Goal: Obtain resource: Download file/media

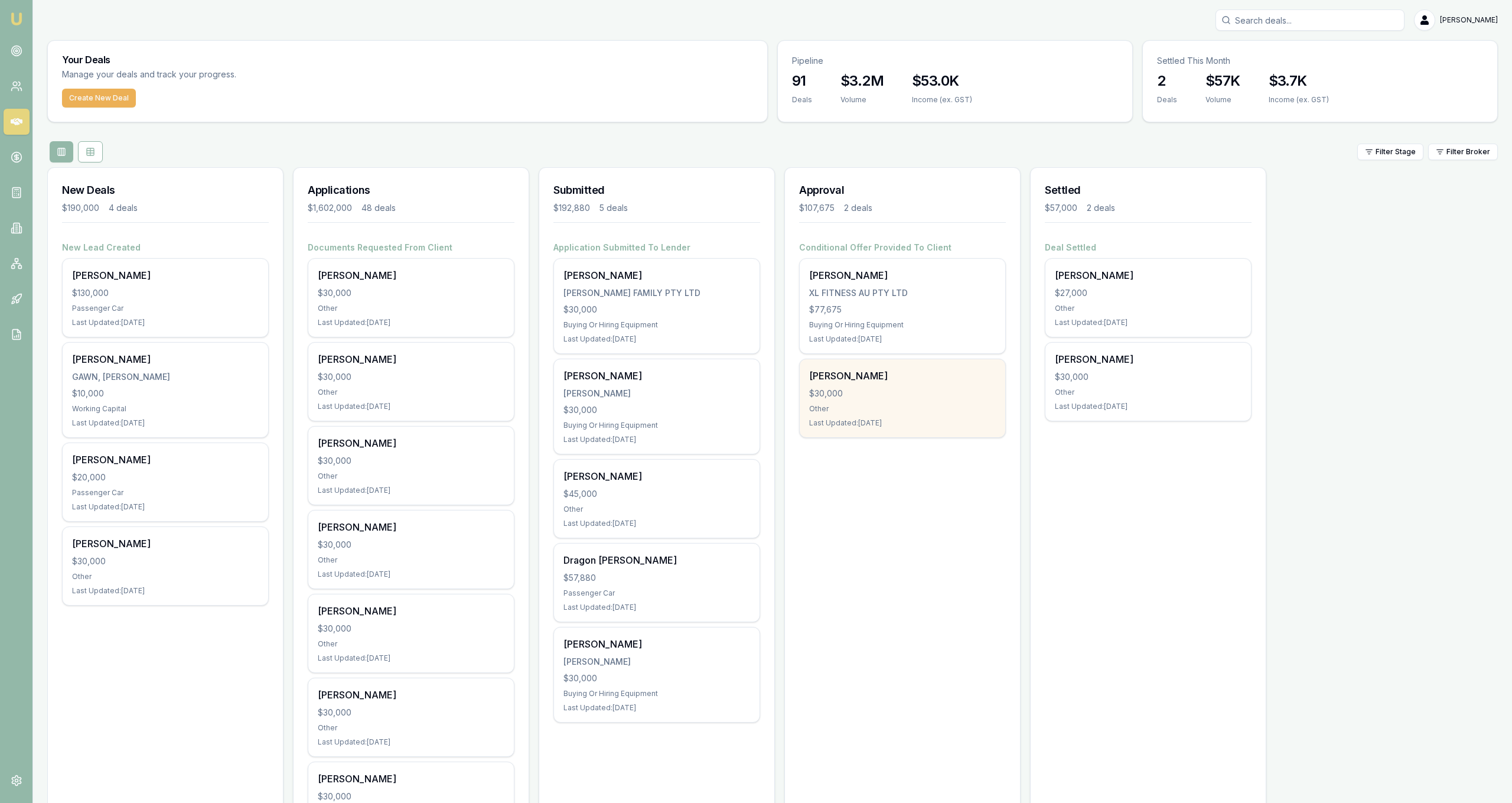
click at [888, 383] on div "[PERSON_NAME] $30,000 Other Last Updated: [DATE]" at bounding box center [902, 398] width 206 height 78
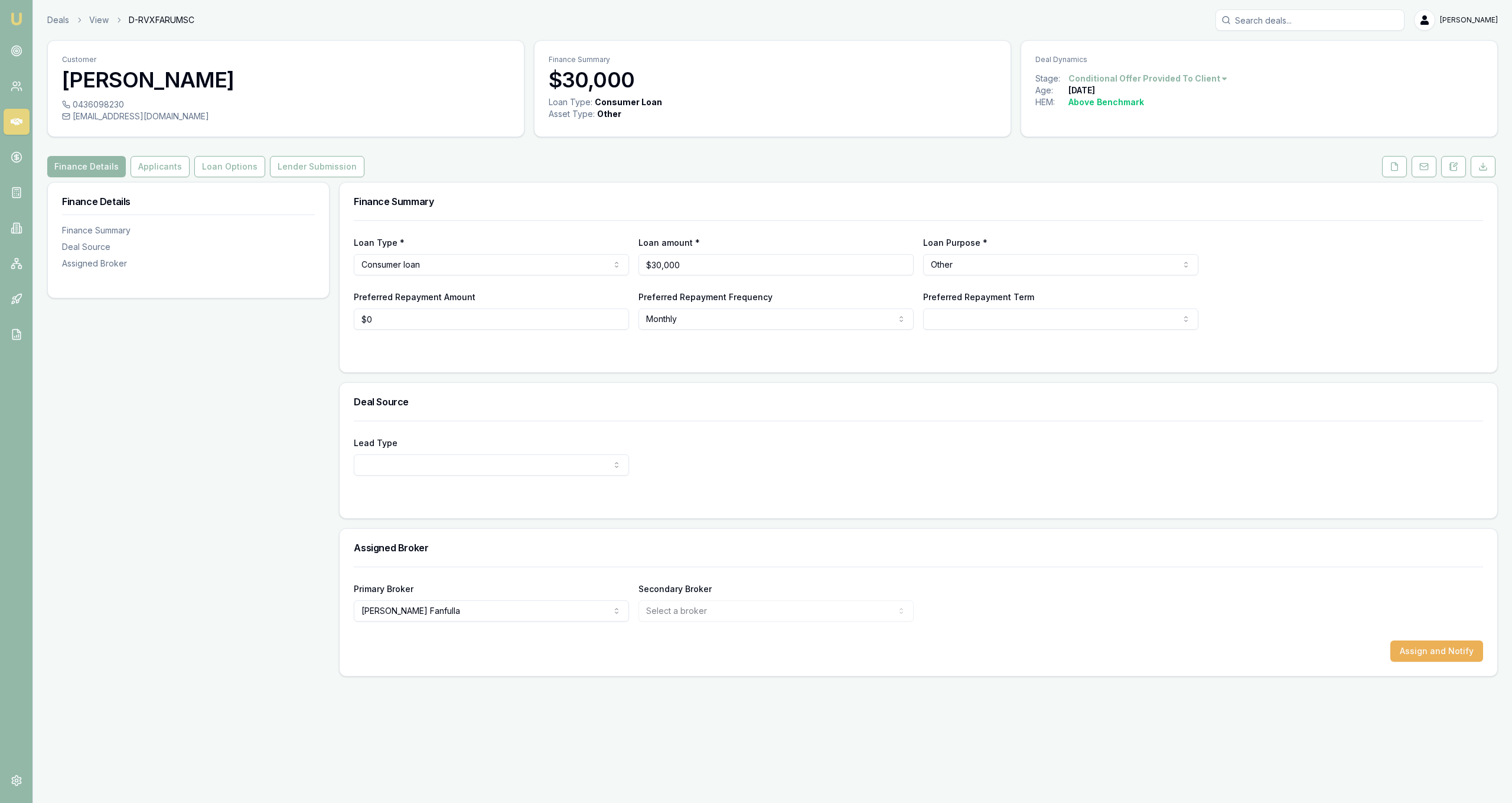
click at [1398, 155] on div "Customer Bernie Cordukes 0436098230 bcordukes@hotmail.com Finance Summary $30,0…" at bounding box center [773, 358] width 1450 height 637
click at [1396, 172] on button at bounding box center [1394, 166] width 25 height 21
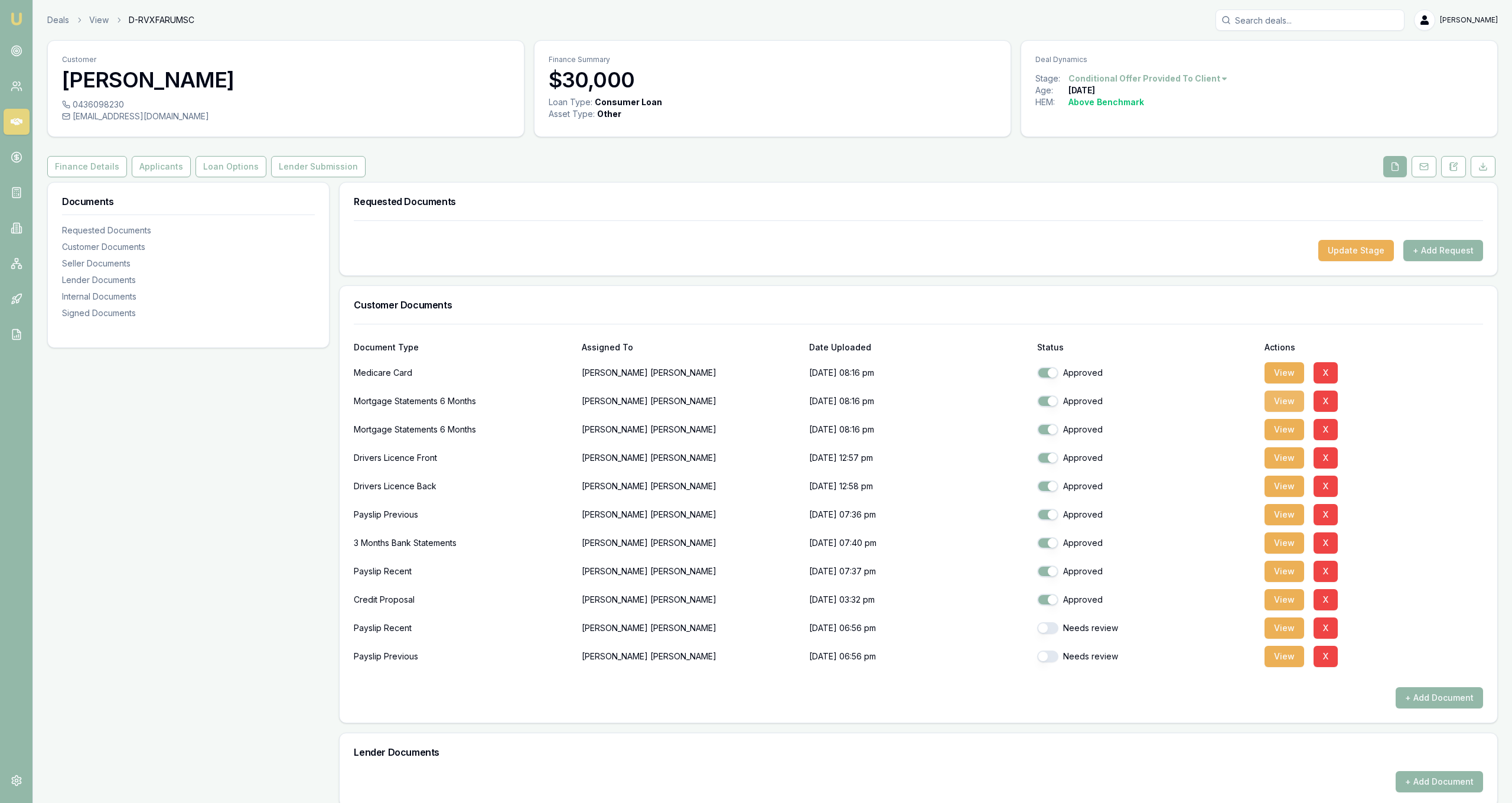
click at [1290, 400] on button "View" at bounding box center [1284, 401] width 40 height 21
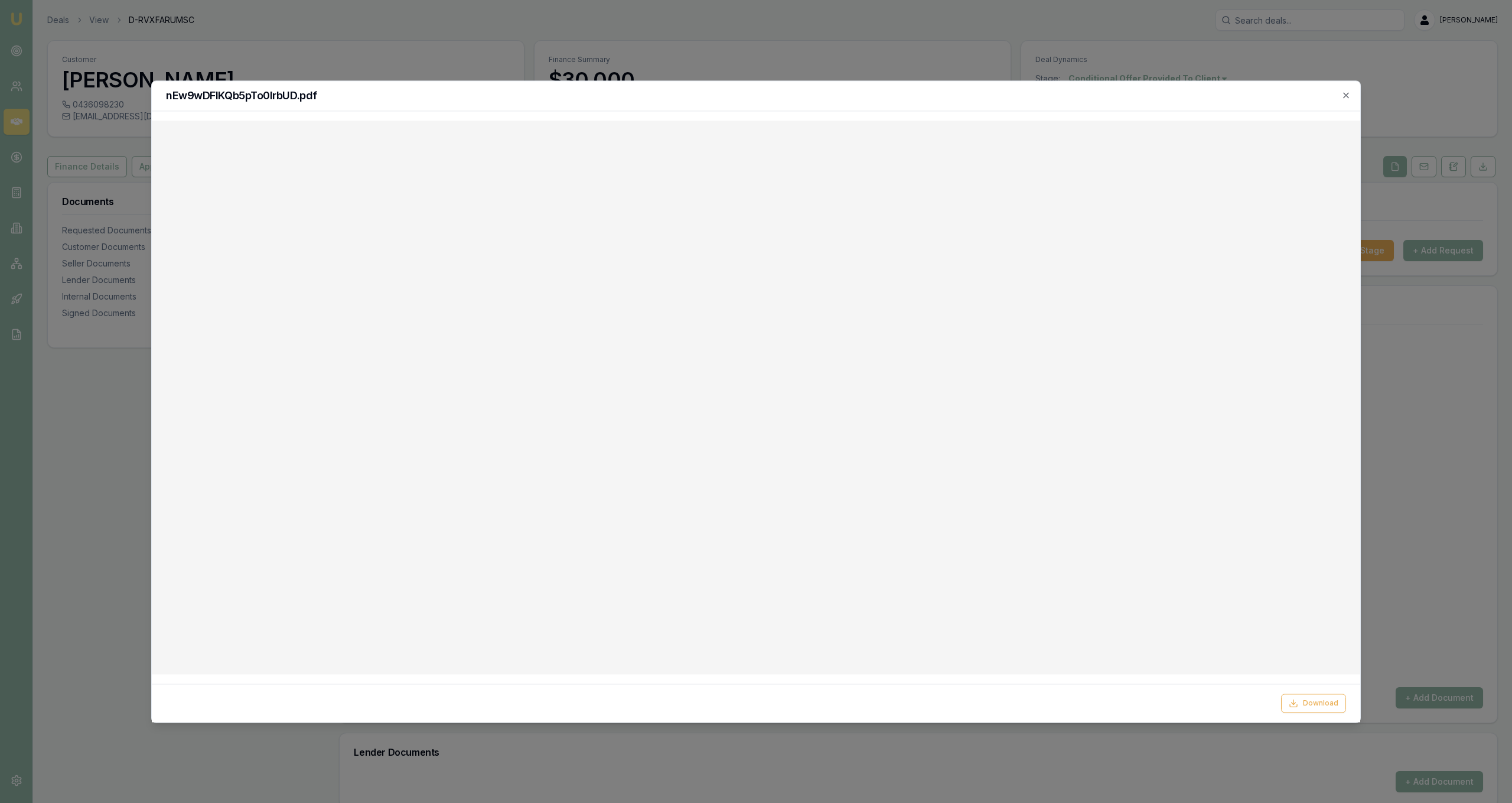
click at [840, 99] on h2 "nEw9wDFlKQb5pTo0lrbUD.pdf" at bounding box center [756, 95] width 1180 height 10
click at [850, 83] on div "nEw9wDFlKQb5pTo0lrbUD.pdf" at bounding box center [756, 96] width 1208 height 30
click at [853, 72] on div at bounding box center [756, 402] width 1512 height 803
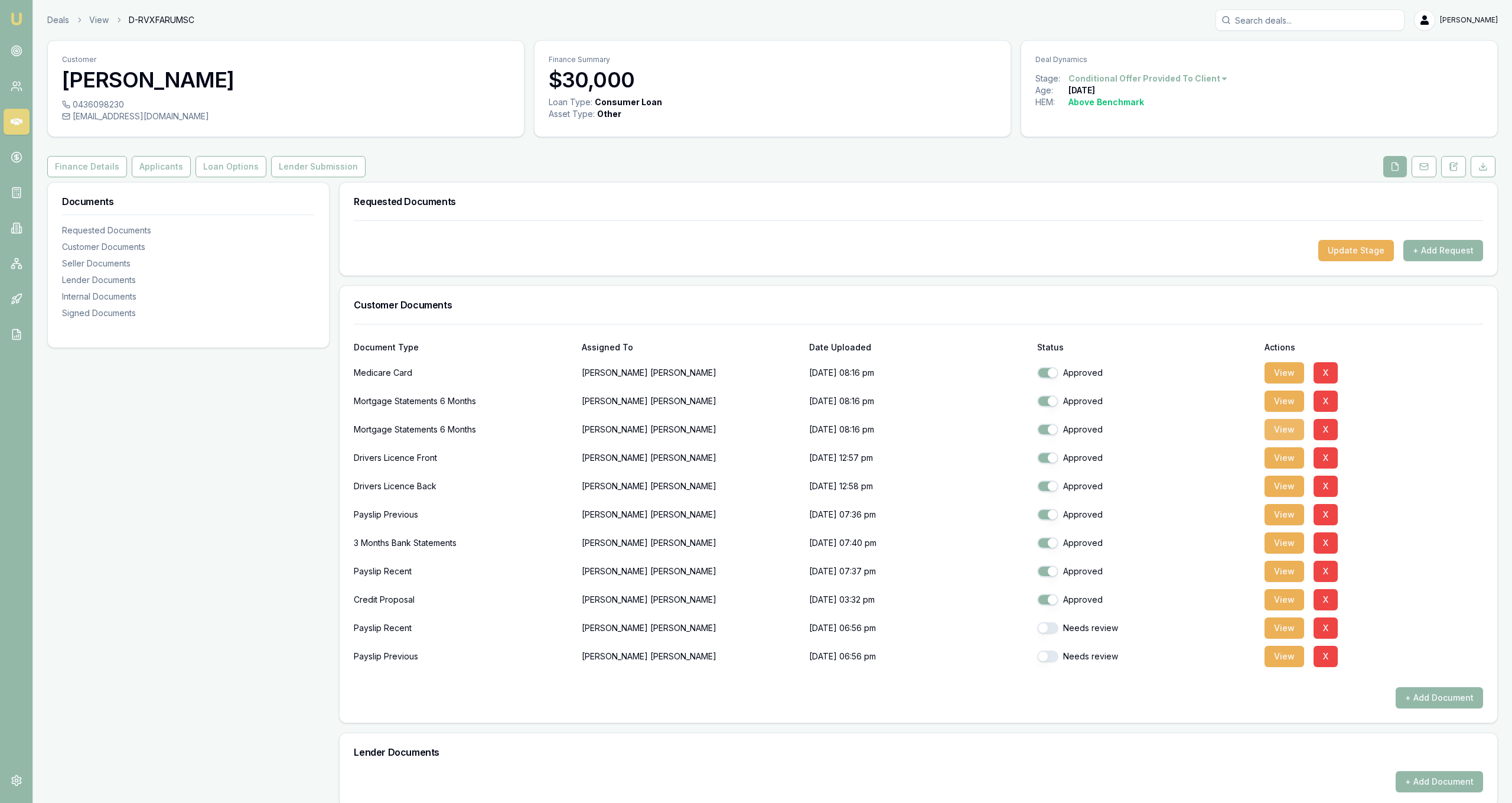
click at [1268, 436] on button "View" at bounding box center [1284, 430] width 40 height 21
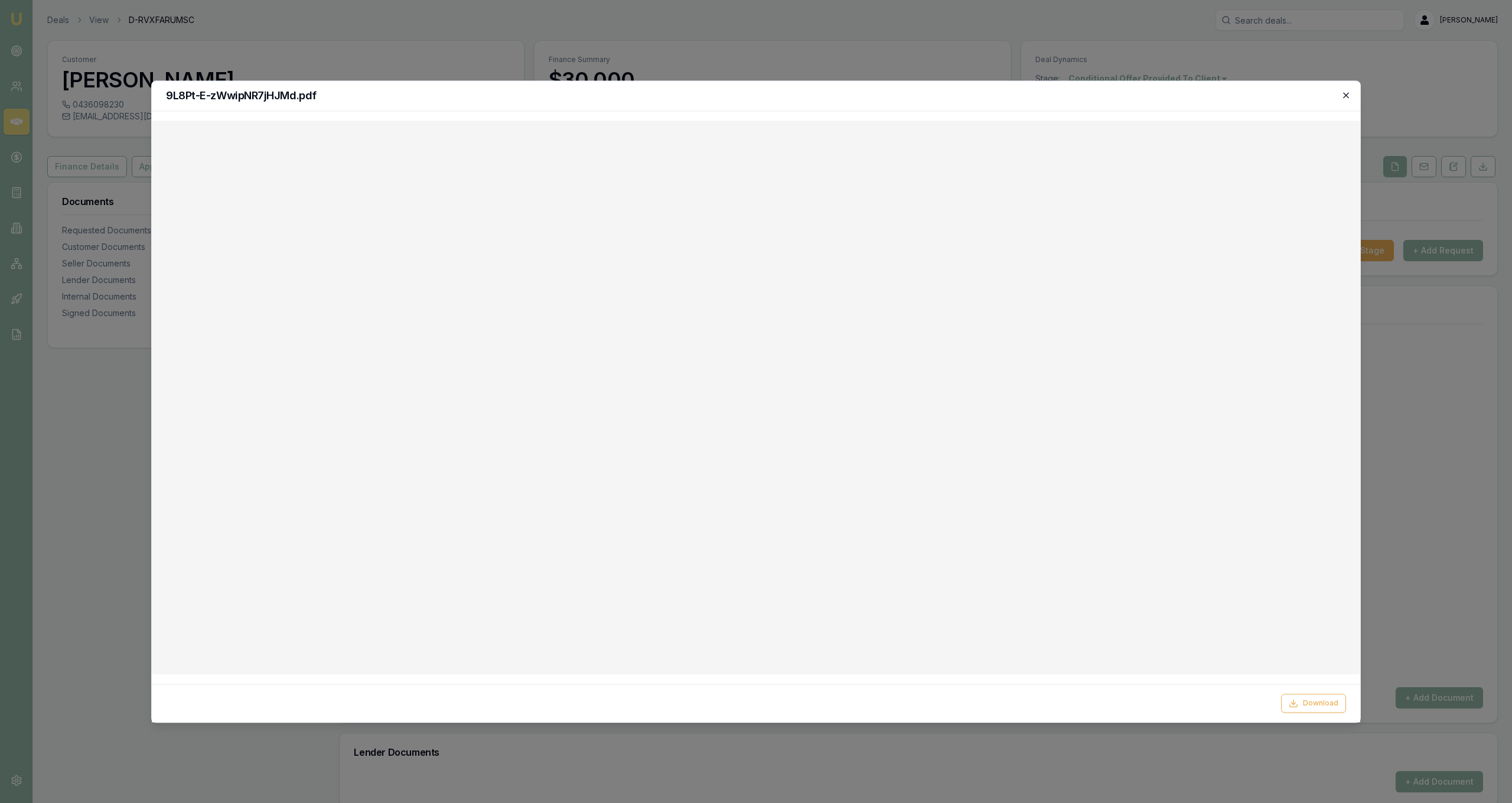
click at [1345, 97] on icon "button" at bounding box center [1346, 95] width 10 height 10
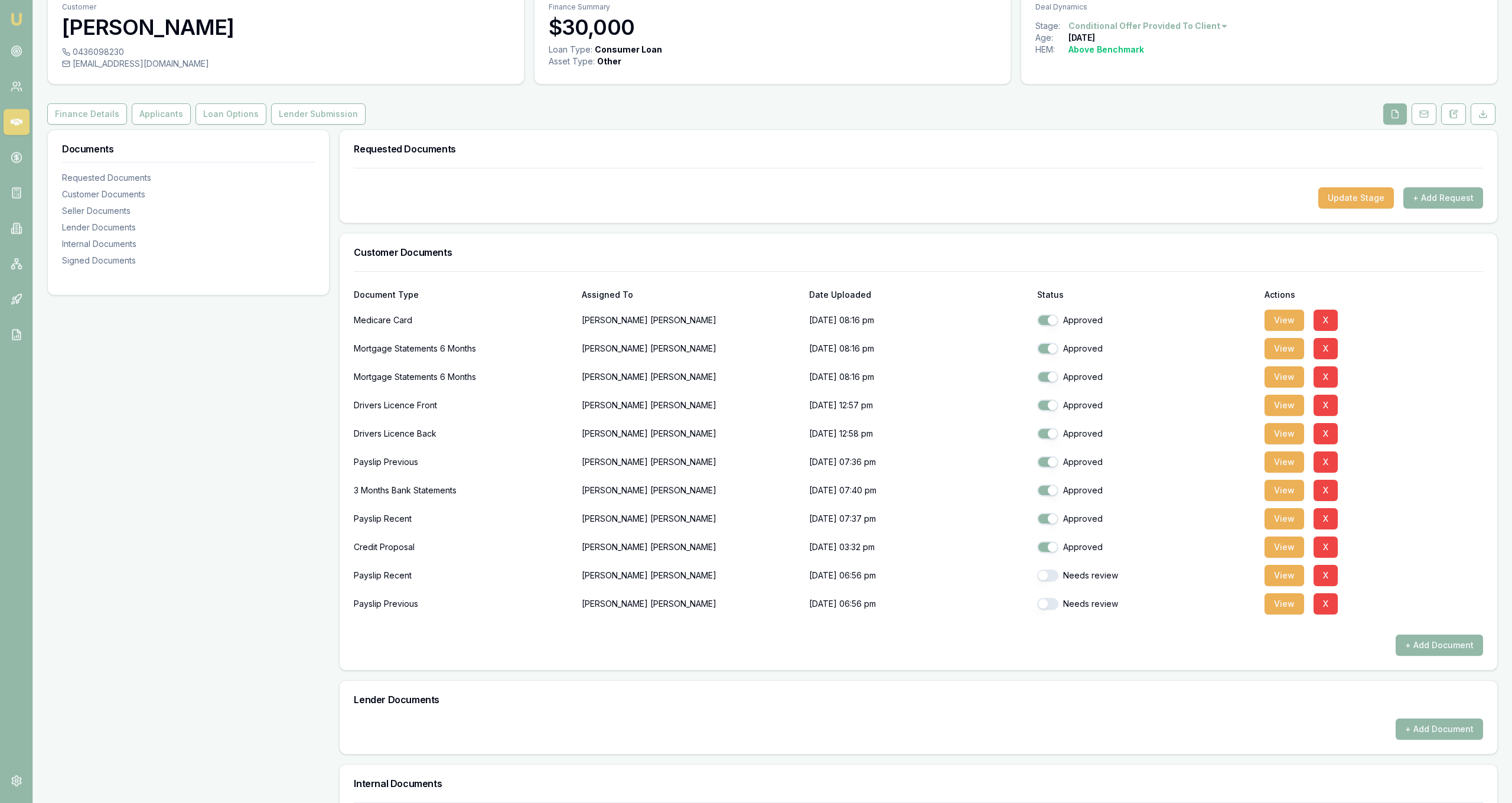
scroll to position [51, 0]
click at [840, 524] on p "03/09/2025, 07:37 pm" at bounding box center [918, 520] width 219 height 24
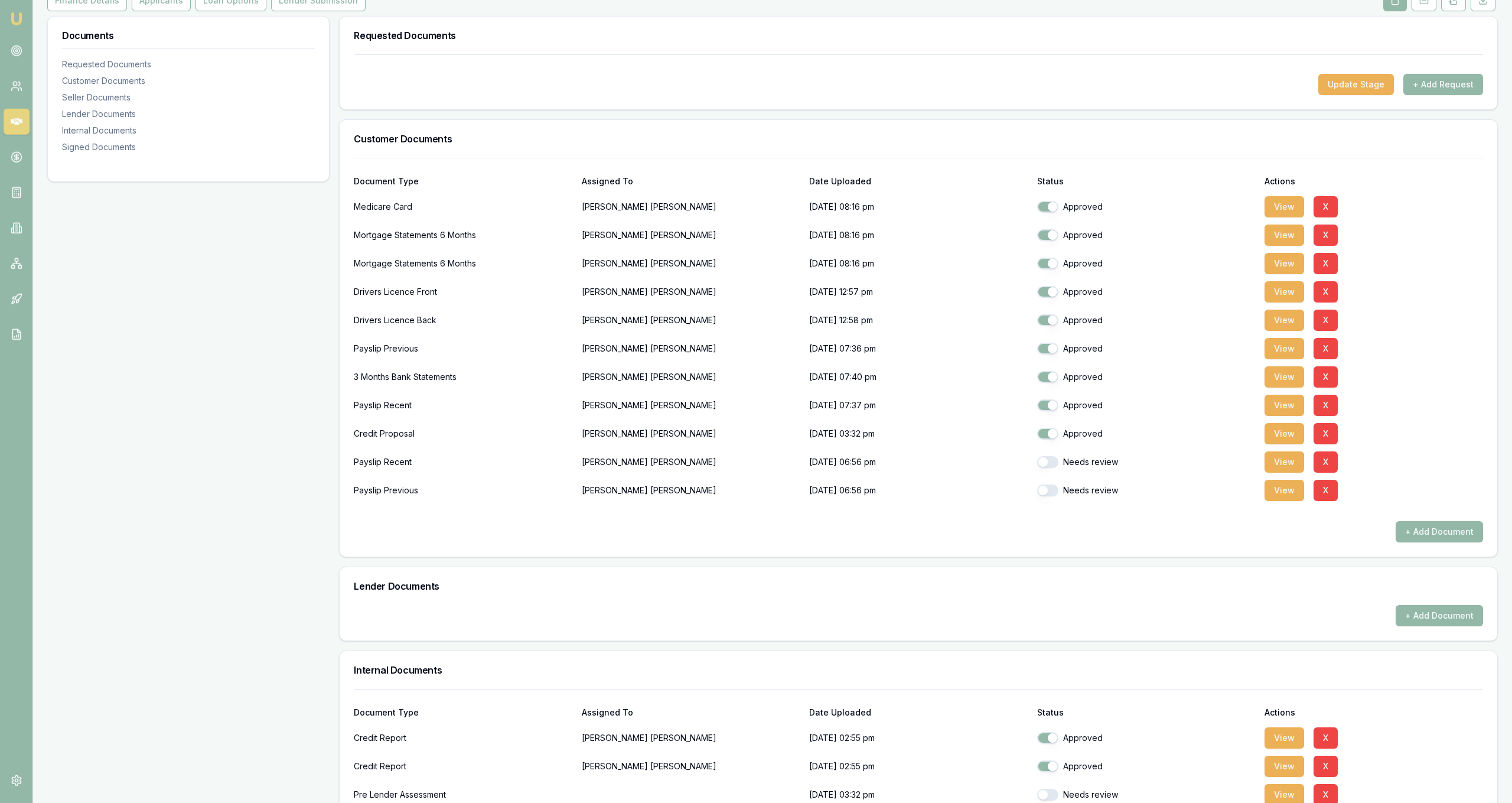
scroll to position [167, 0]
